Goal: Find specific page/section: Find specific page/section

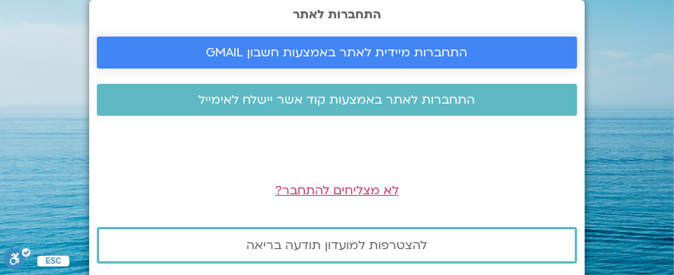
click at [378, 51] on span "התחברות מיידית לאתר באמצעות חשבון GMAIL" at bounding box center [338, 53] width 262 height 14
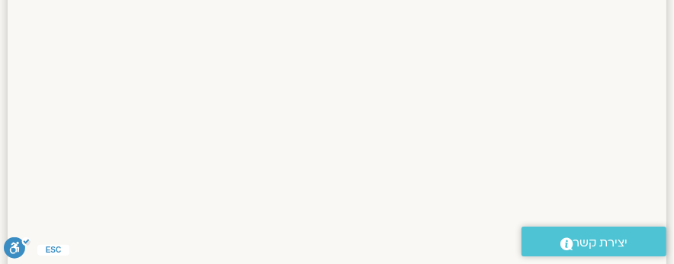
scroll to position [2040, 0]
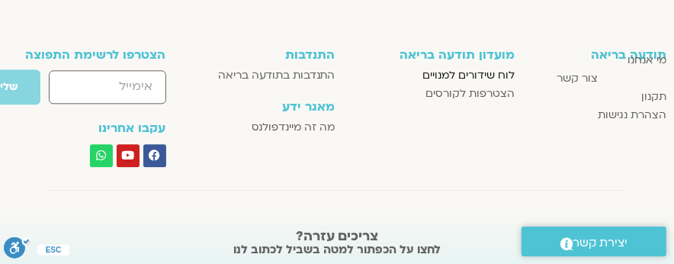
click at [464, 74] on span "לוח שידורים למנויים" at bounding box center [468, 75] width 92 height 18
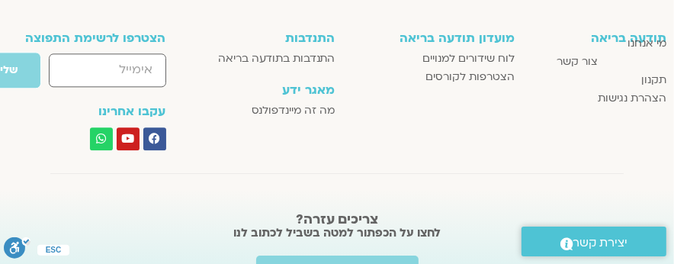
scroll to position [2040, 0]
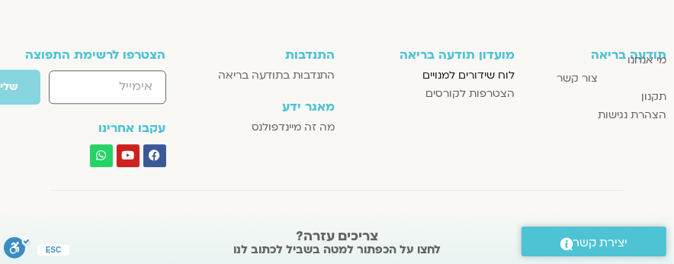
click at [477, 74] on span "לוח שידורים למנויים" at bounding box center [468, 75] width 92 height 18
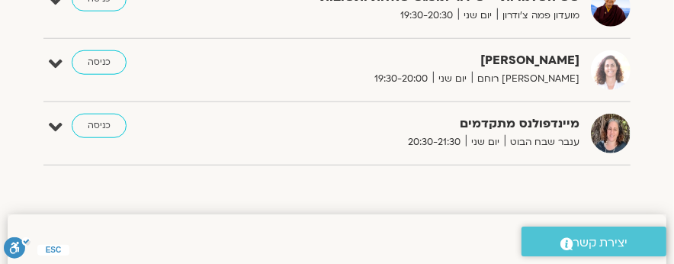
scroll to position [838, 0]
